Goal: Information Seeking & Learning: Check status

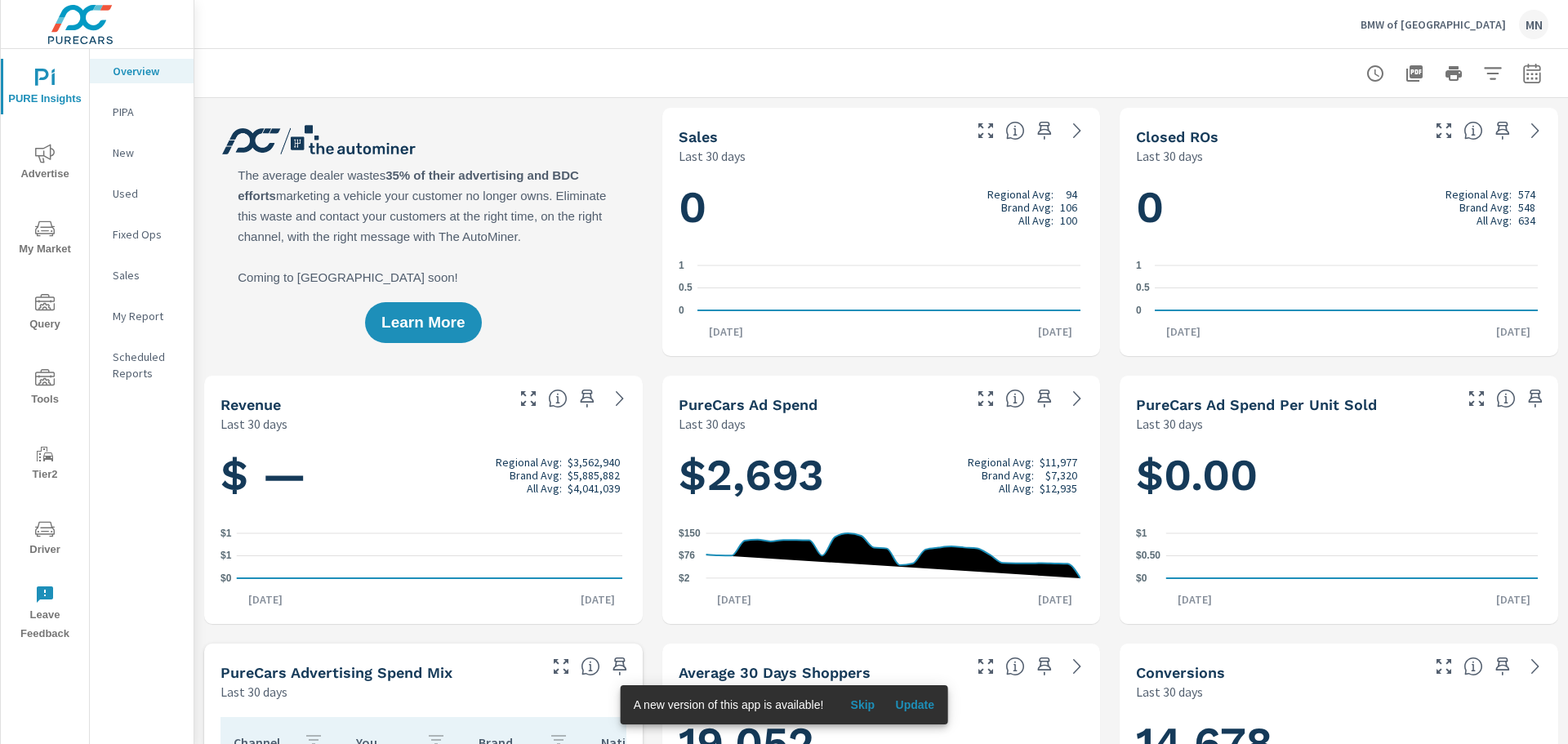
click at [49, 142] on button "Advertise" at bounding box center [45, 161] width 89 height 55
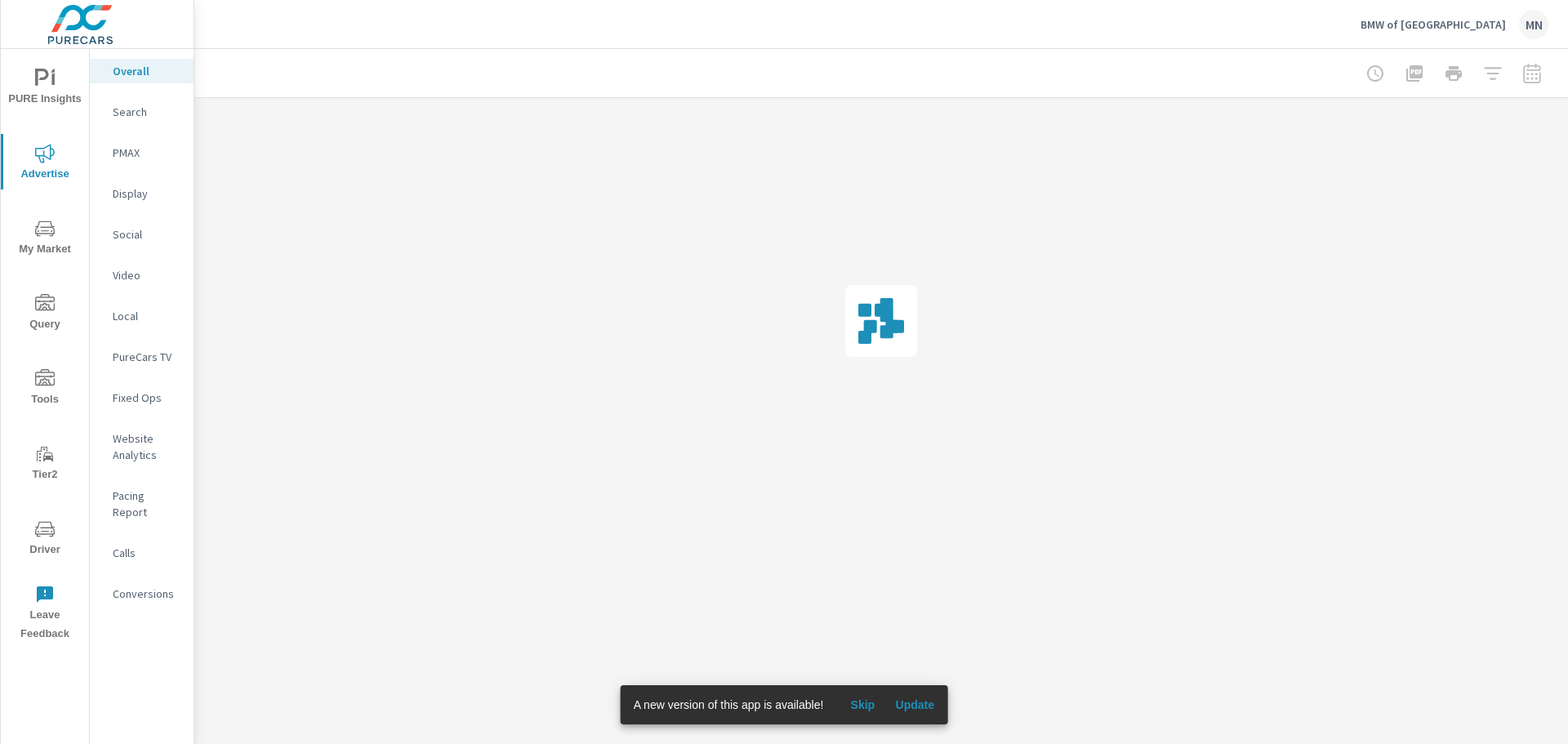
click at [922, 703] on span "Update" at bounding box center [915, 705] width 39 height 15
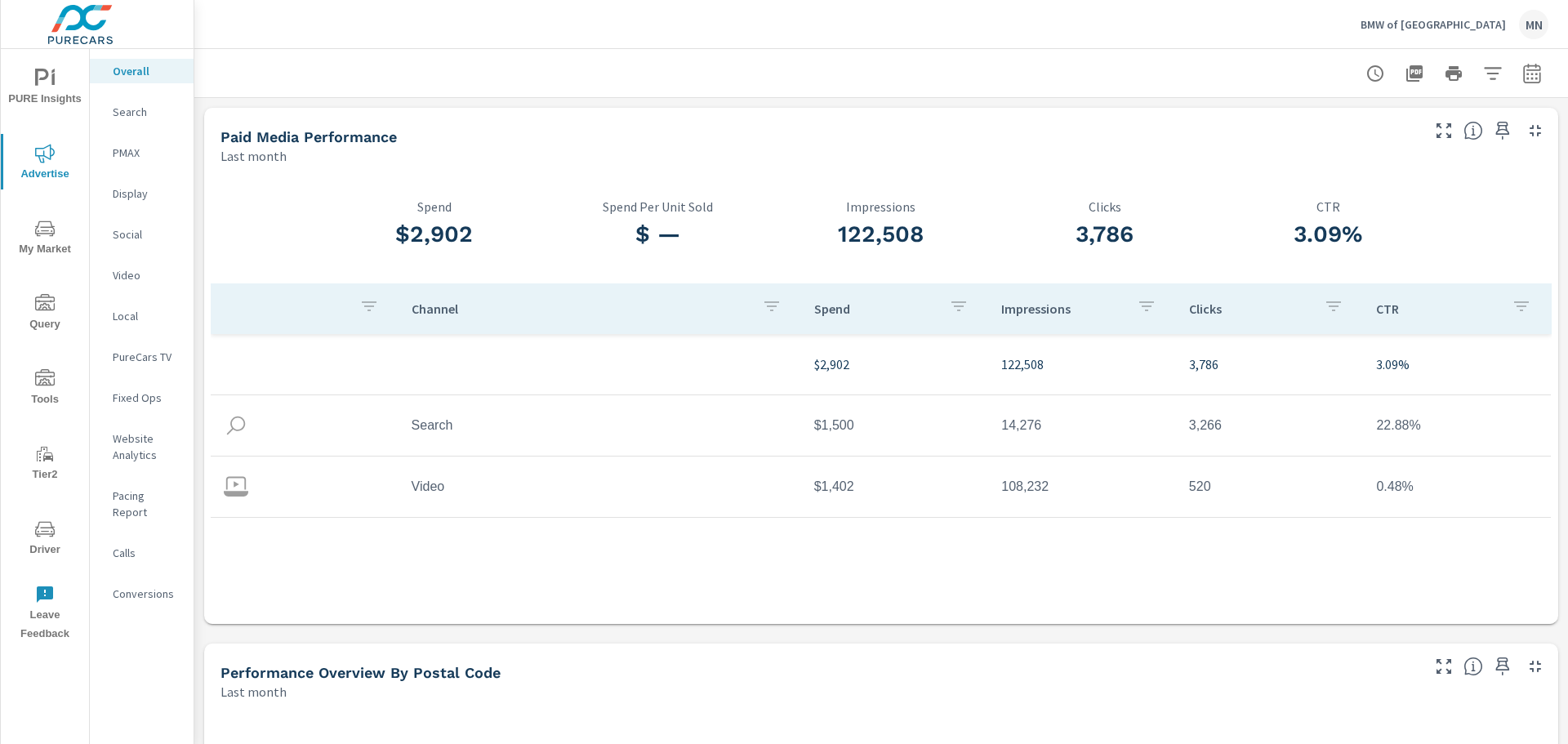
click at [108, 158] on div "PMAX" at bounding box center [141, 153] width 103 height 25
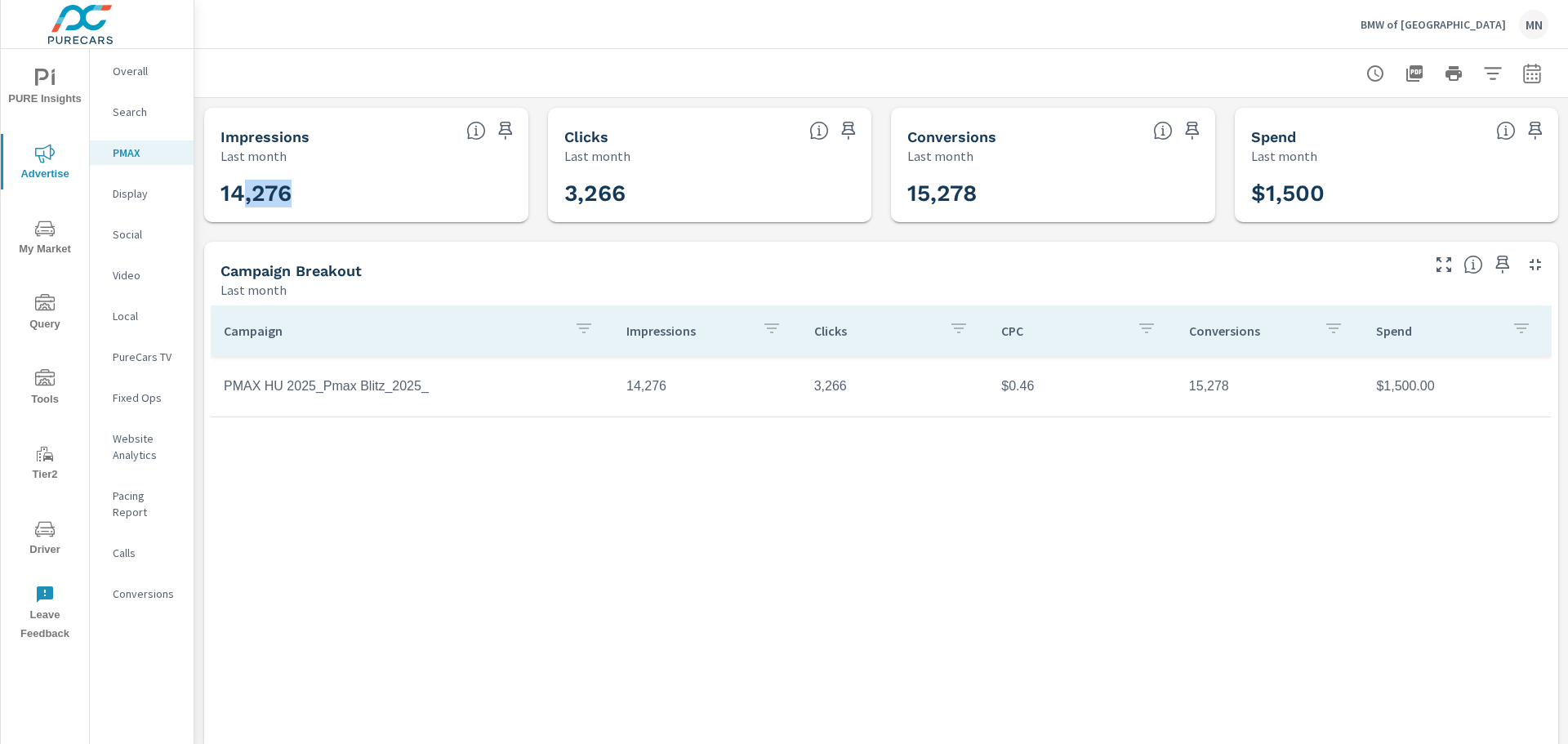
drag, startPoint x: 308, startPoint y: 195, endPoint x: 243, endPoint y: 199, distance: 65.1
click at [243, 199] on h3 "14,276" at bounding box center [366, 194] width 291 height 28
click at [964, 198] on h3 "15,278" at bounding box center [1053, 194] width 291 height 28
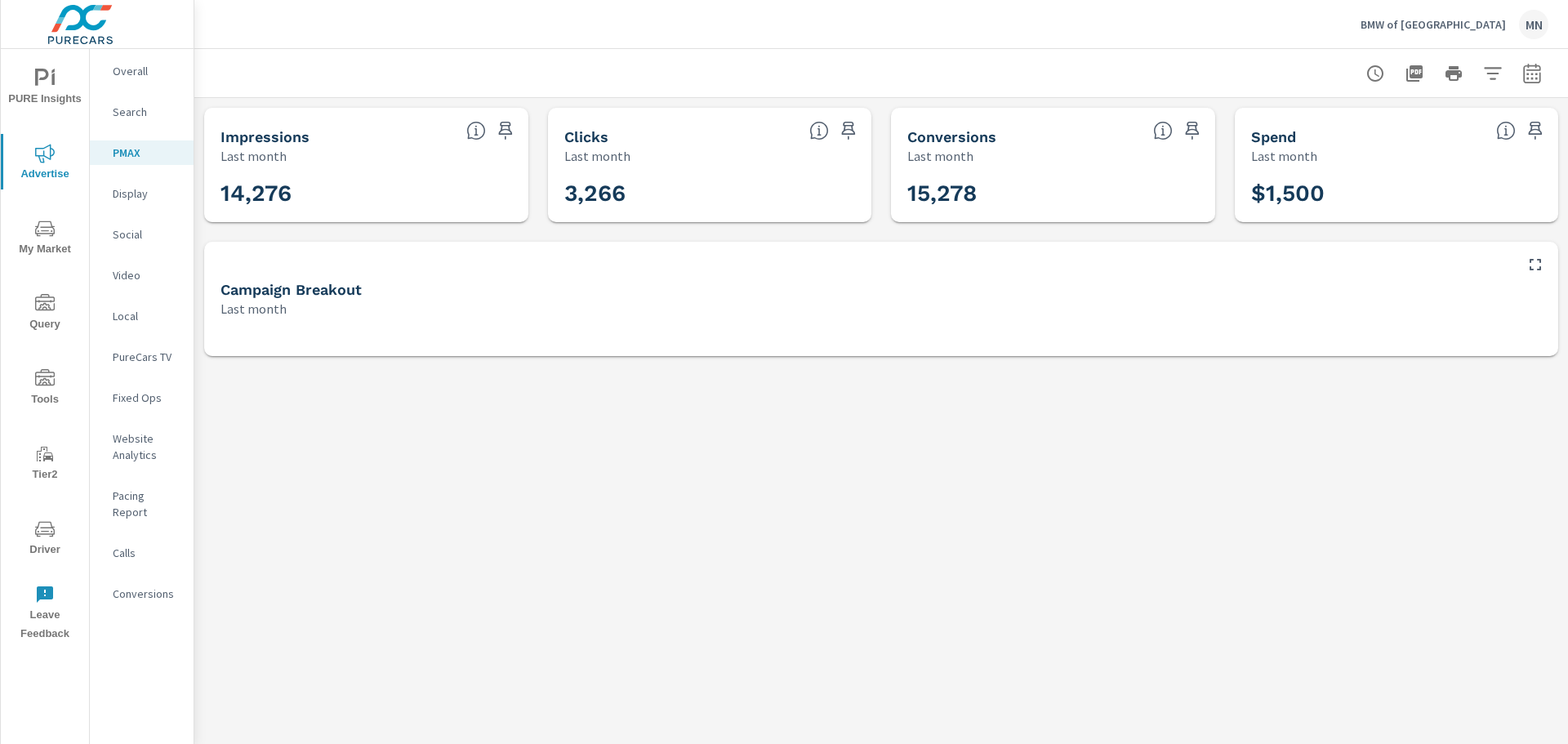
click at [115, 278] on p "Video" at bounding box center [147, 275] width 68 height 17
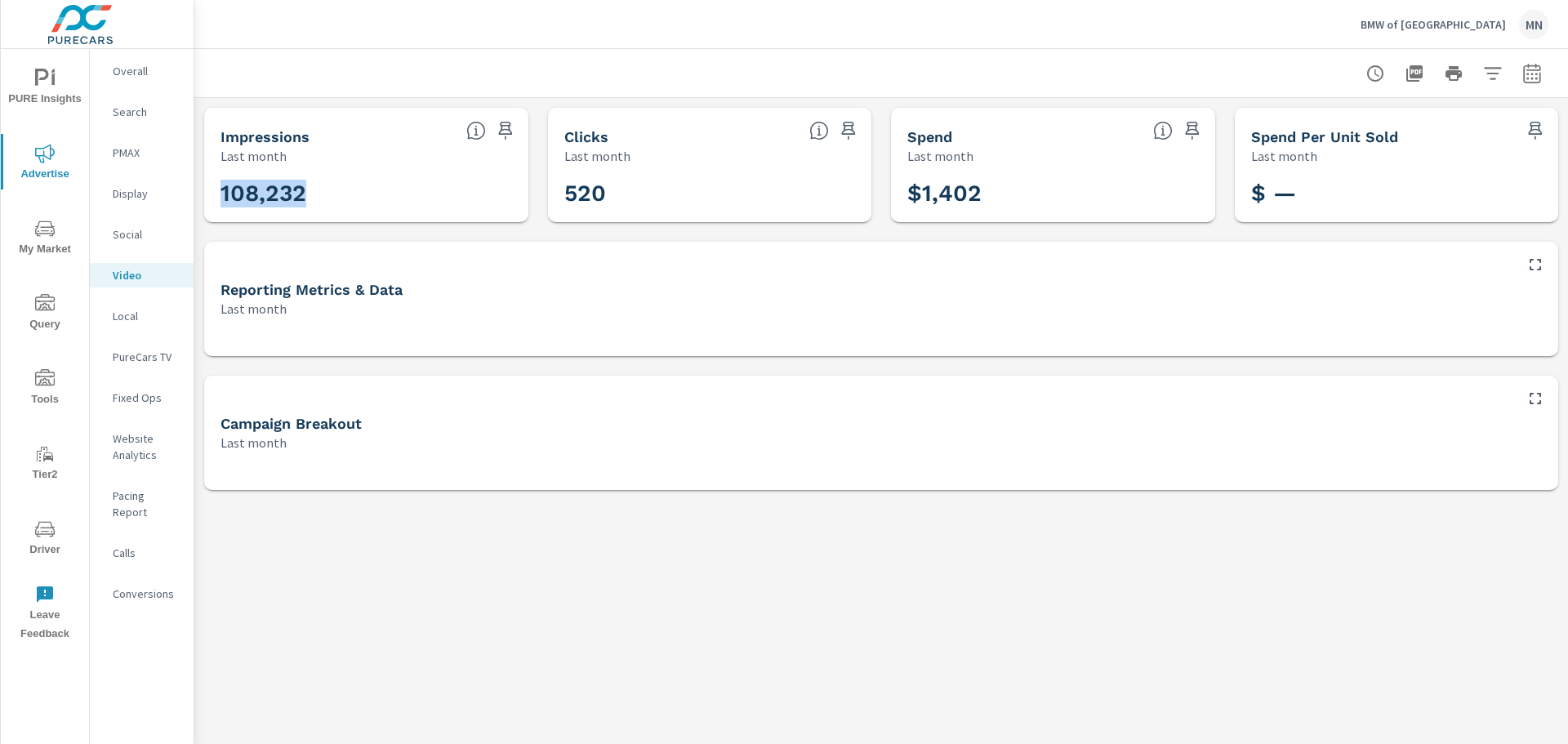
drag, startPoint x: 319, startPoint y: 195, endPoint x: 211, endPoint y: 193, distance: 108.0
click at [211, 193] on div "108,232" at bounding box center [366, 193] width 311 height 44
